Goal: Check status: Check status

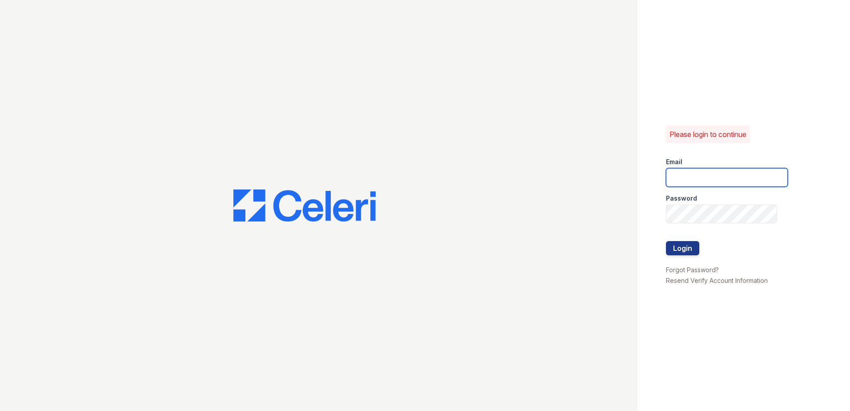
click at [721, 182] on input "email" at bounding box center [727, 177] width 122 height 19
type input "sstlouis@trinity-pm.com"
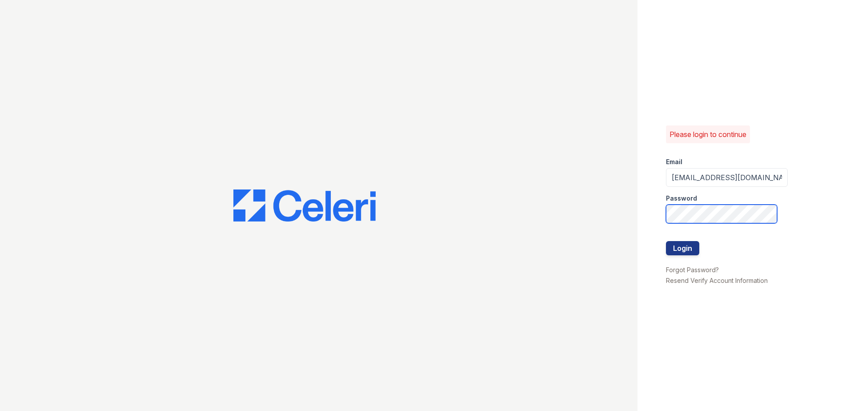
click at [666, 241] on button "Login" at bounding box center [682, 248] width 33 height 14
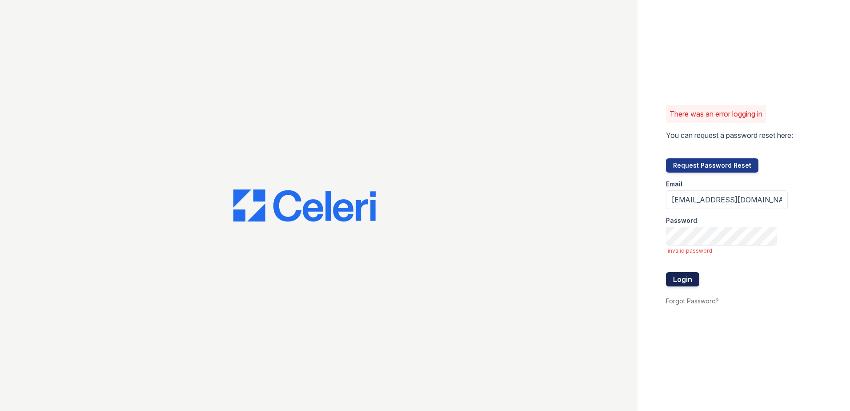
click at [690, 277] on button "Login" at bounding box center [682, 279] width 33 height 14
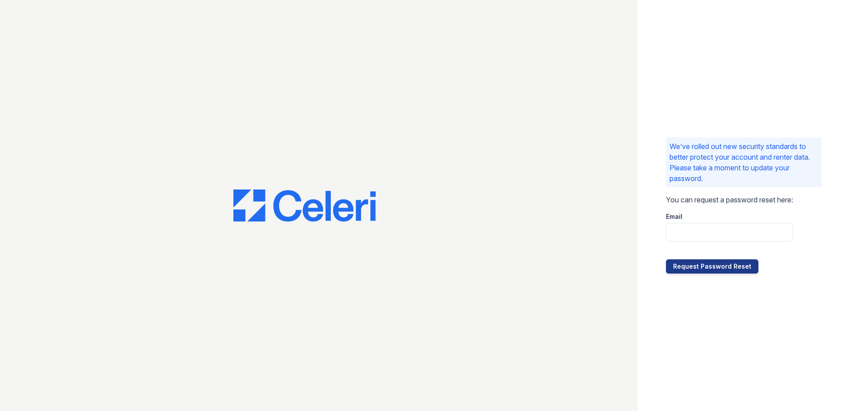
drag, startPoint x: 223, startPoint y: 216, endPoint x: 238, endPoint y: 210, distance: 15.8
click at [225, 215] on div at bounding box center [318, 205] width 637 height 411
click at [246, 207] on img at bounding box center [304, 205] width 142 height 32
click at [697, 236] on input "email" at bounding box center [729, 232] width 127 height 19
type input "sstlouis@trinity-pm.com"
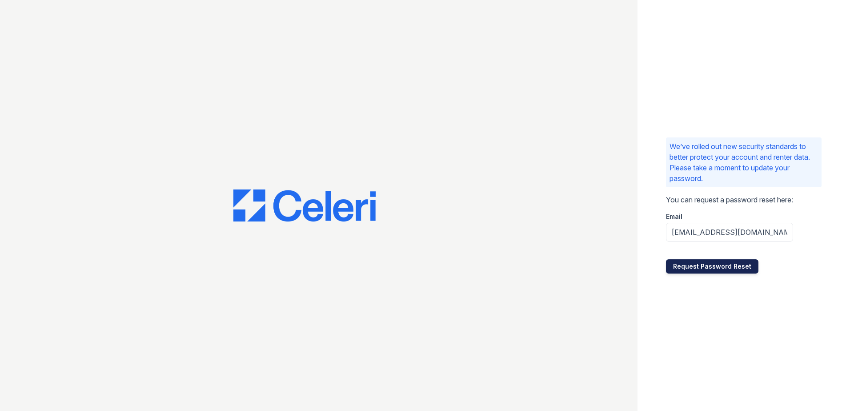
click at [710, 266] on button "Request Password Reset" at bounding box center [712, 266] width 92 height 14
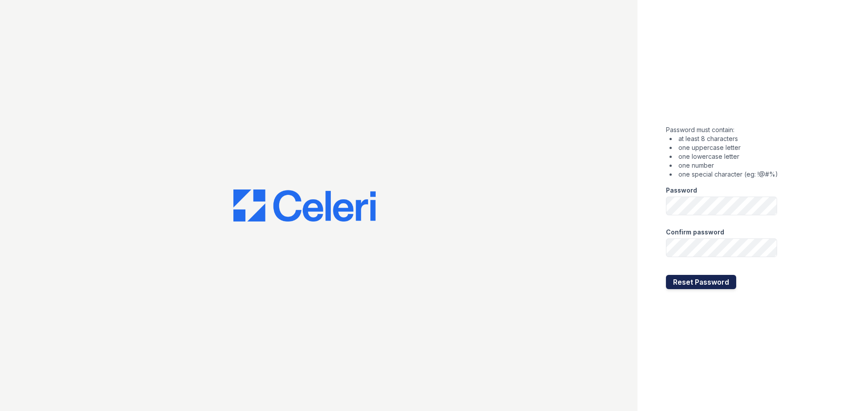
click at [716, 278] on button "Reset Password" at bounding box center [701, 282] width 70 height 14
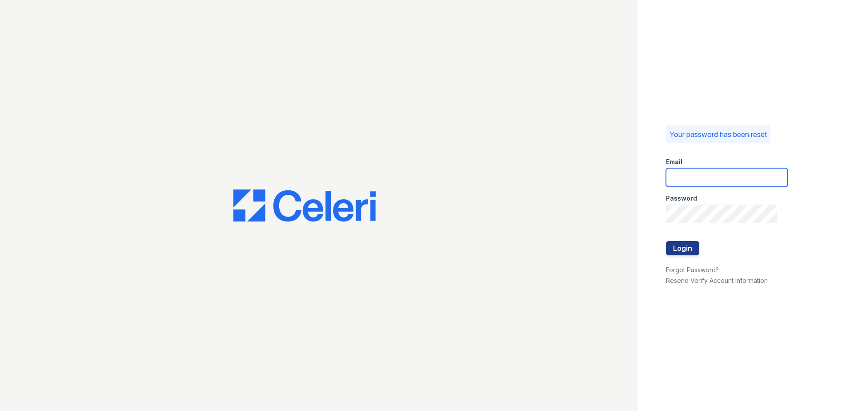
click at [695, 180] on input "email" at bounding box center [727, 177] width 122 height 19
type input "sstlouis@trinity-pm.com"
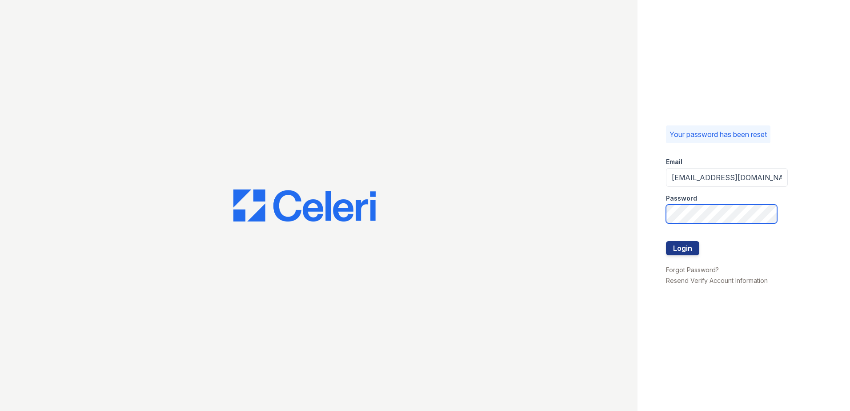
click at [666, 241] on button "Login" at bounding box center [682, 248] width 33 height 14
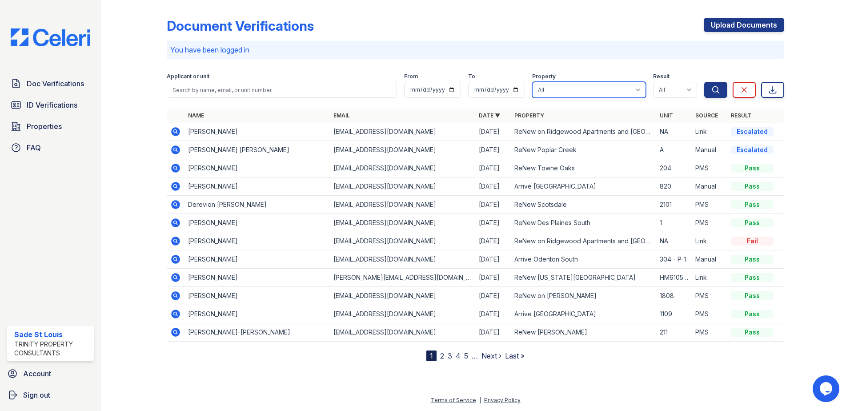
click at [565, 88] on select "All 888 at Grand Hope Park Alturas Andrews Alturas Cedar Hills Alturas Eleventh…" at bounding box center [589, 90] width 114 height 16
select select "59"
click at [532, 82] on select "All 888 at Grand Hope Park Alturas Andrews Alturas Cedar Hills Alturas Eleventh…" at bounding box center [589, 90] width 114 height 16
click at [717, 88] on icon "submit" at bounding box center [715, 89] width 7 height 7
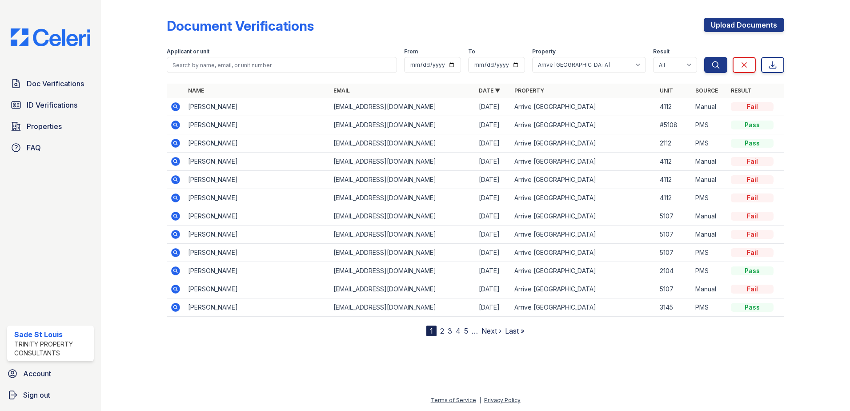
click at [174, 106] on icon at bounding box center [175, 106] width 11 height 11
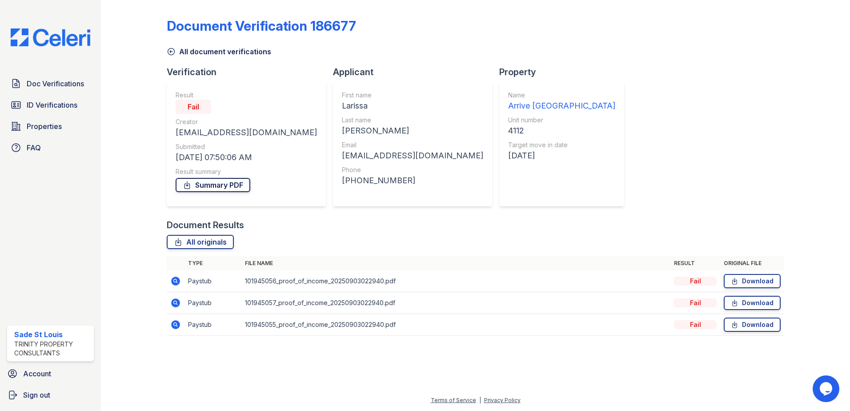
click at [203, 183] on link "Summary PDF" at bounding box center [213, 185] width 75 height 14
click at [699, 283] on div "Fail" at bounding box center [695, 280] width 43 height 9
click at [178, 279] on icon at bounding box center [175, 280] width 9 height 9
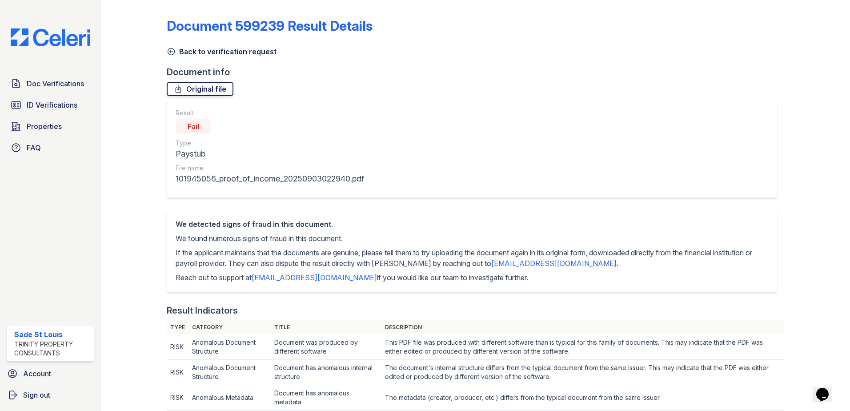
click at [194, 93] on link "Original file" at bounding box center [200, 89] width 67 height 14
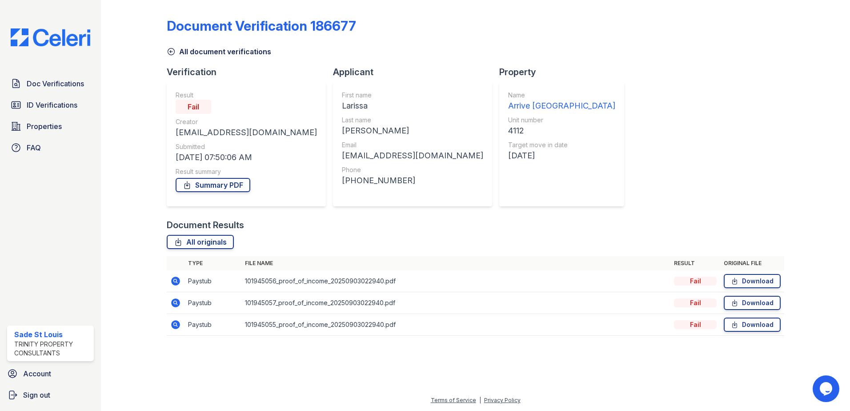
click at [173, 304] on icon at bounding box center [175, 302] width 9 height 9
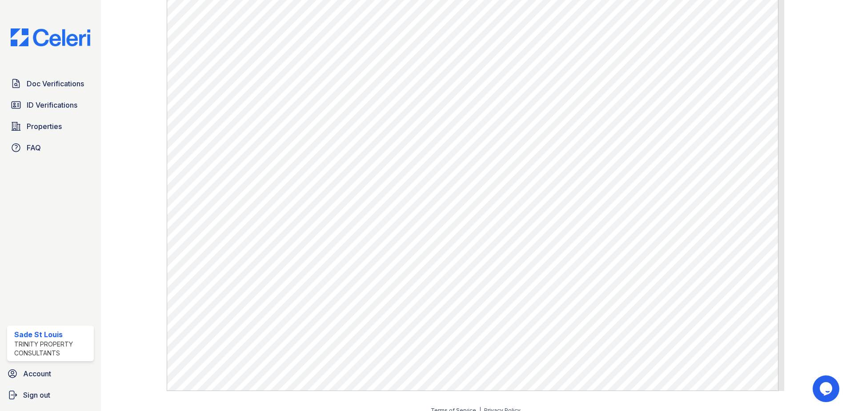
scroll to position [558, 0]
